Goal: Task Accomplishment & Management: Manage account settings

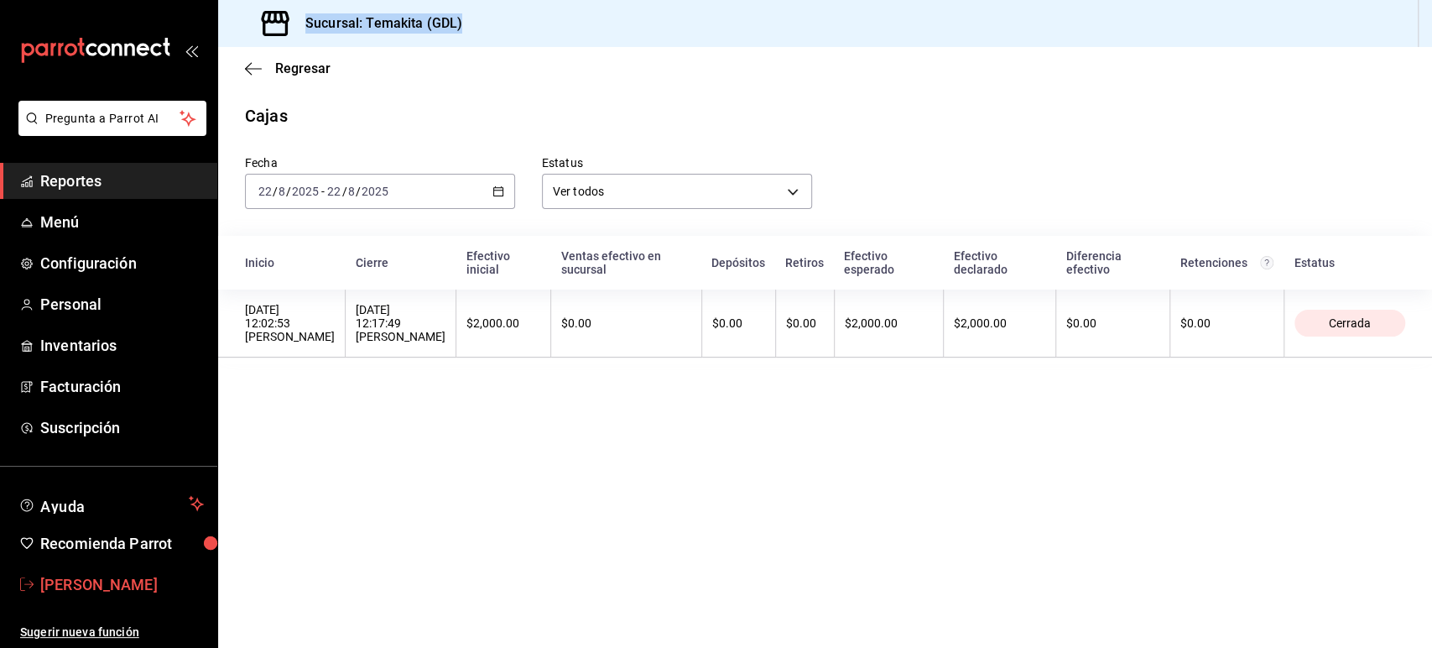
click at [94, 588] on span "Cecilia Saldaña" at bounding box center [122, 584] width 164 height 23
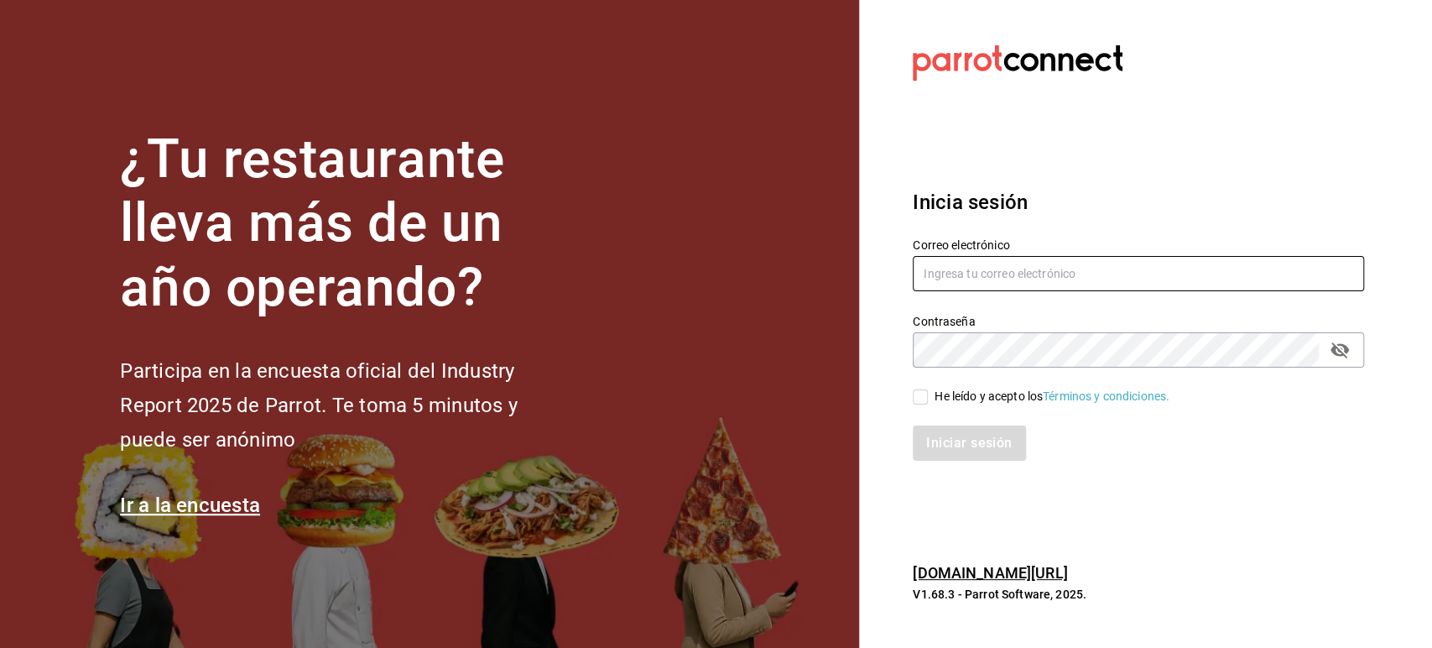
click at [979, 267] on input "text" at bounding box center [1138, 273] width 451 height 35
paste input "angelopolitano@cdmx.com"
type input "angelopolitano@cdmx.com"
click at [931, 400] on span "He leído y acepto los Términos y condiciones." at bounding box center [1049, 397] width 242 height 18
click at [928, 400] on input "He leído y acepto los Términos y condiciones." at bounding box center [920, 396] width 15 height 15
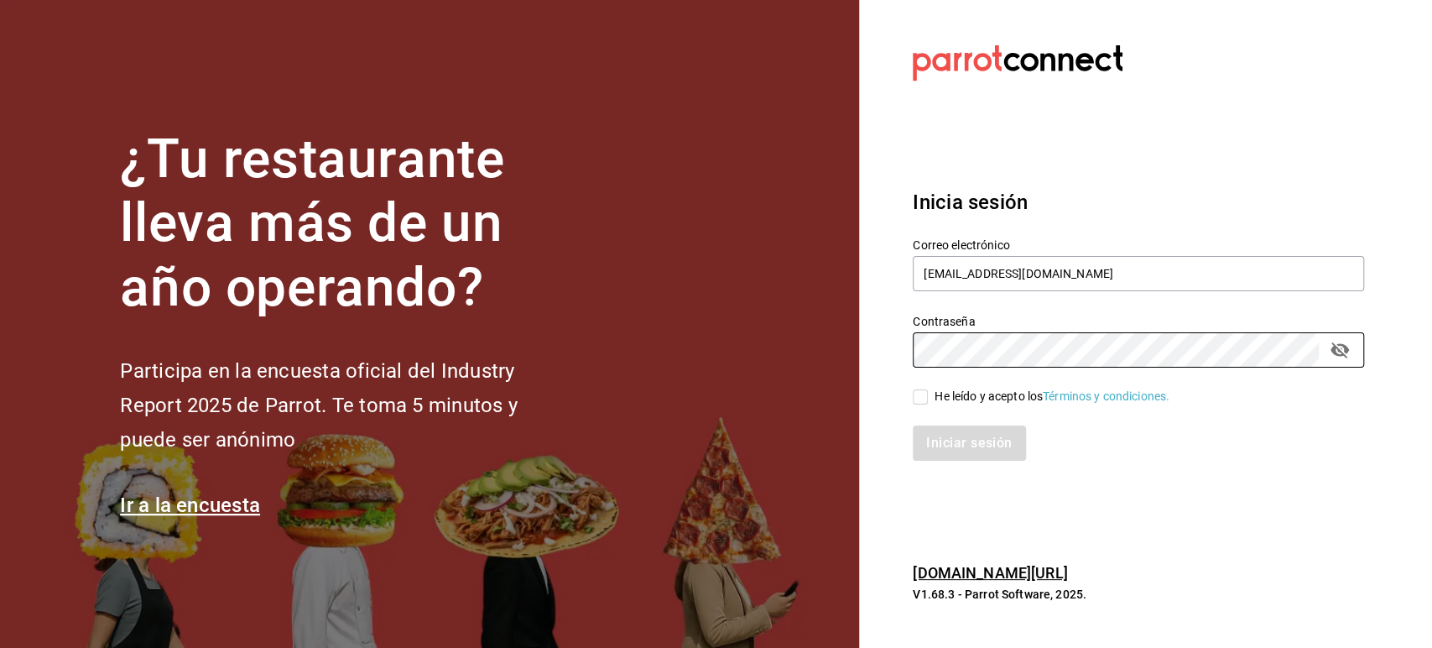
checkbox input "true"
click at [951, 446] on button "Iniciar sesión" at bounding box center [970, 442] width 114 height 35
click at [1354, 76] on div at bounding box center [1138, 63] width 451 height 46
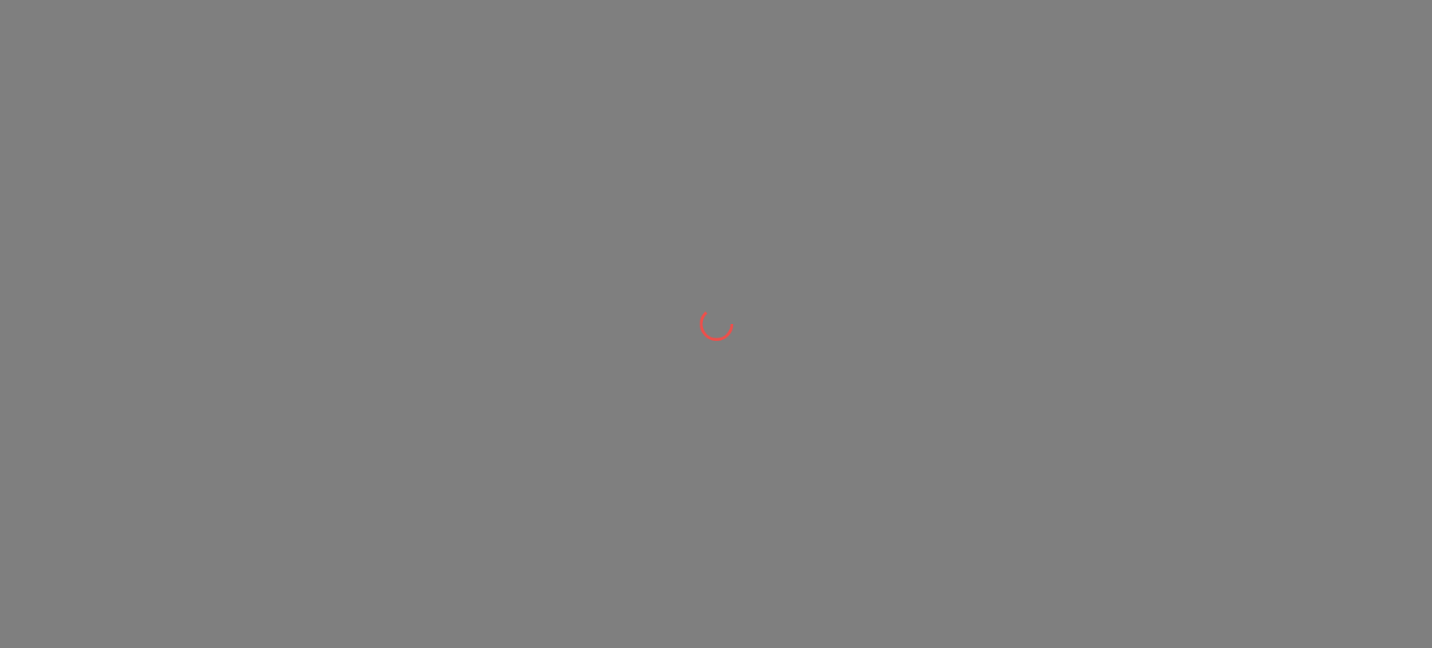
click at [1333, 122] on div at bounding box center [716, 324] width 1432 height 648
